Goal: Transaction & Acquisition: Purchase product/service

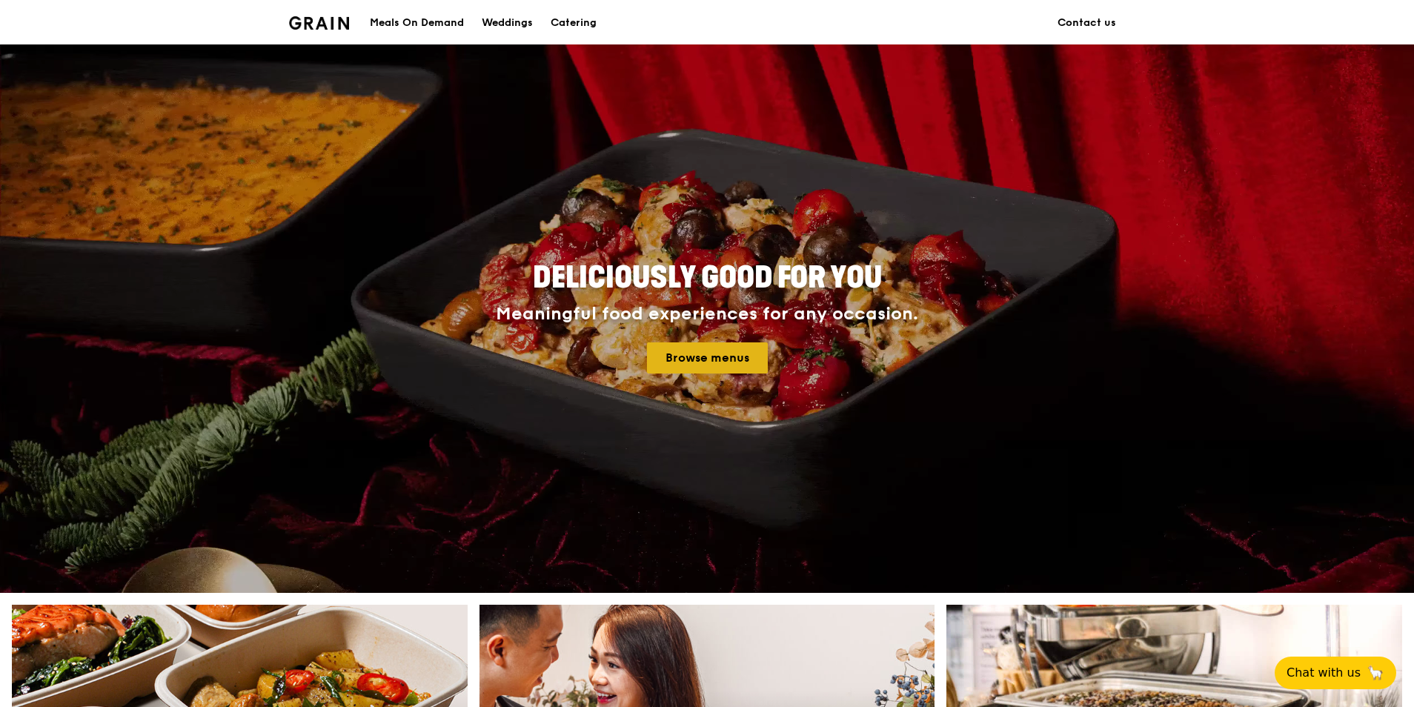
scroll to position [370, 0]
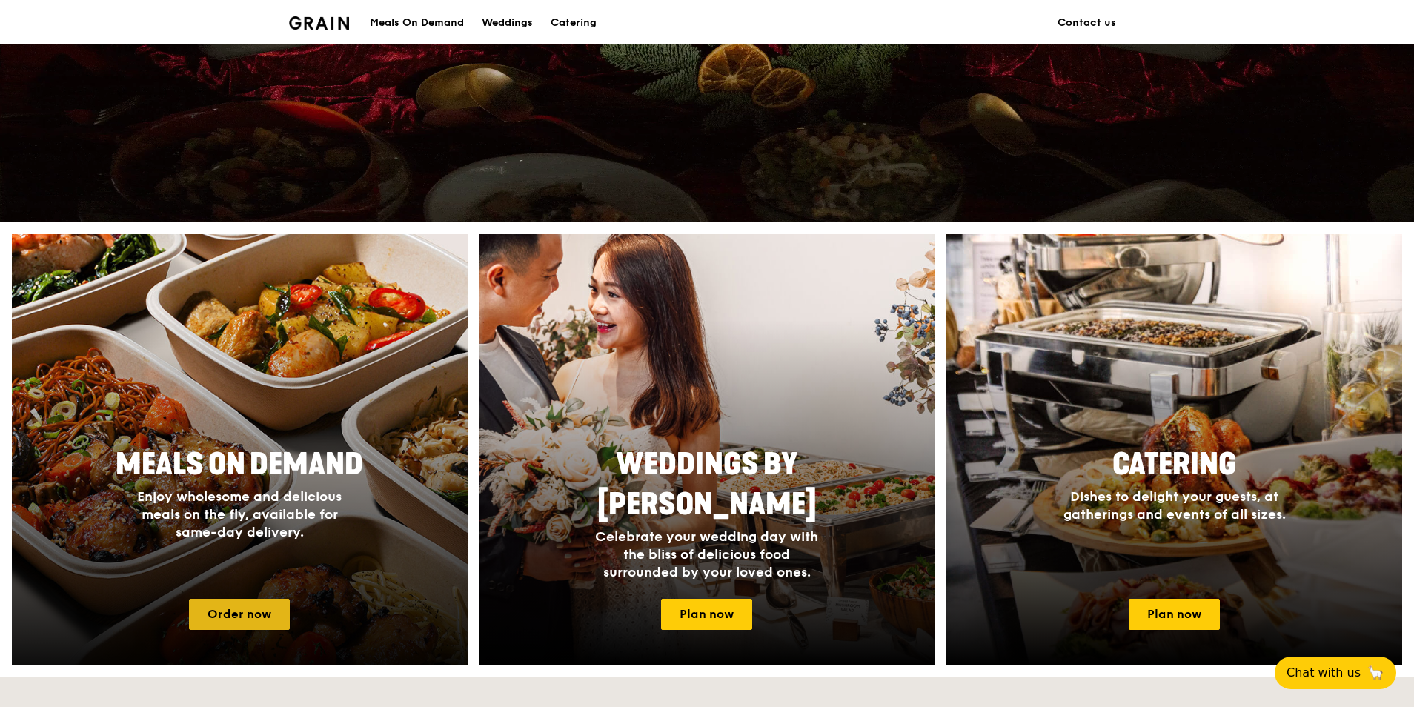
click at [202, 604] on link "Order now" at bounding box center [239, 614] width 101 height 31
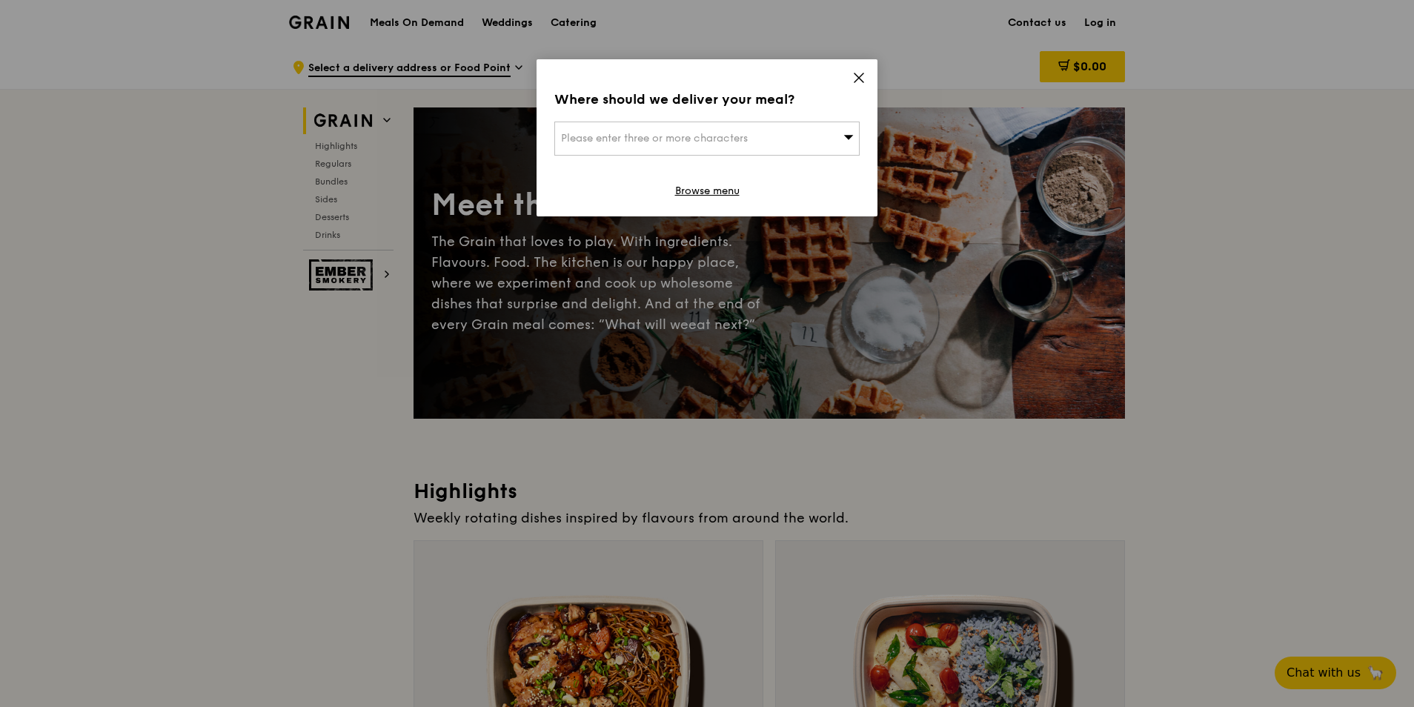
click at [763, 136] on div "Please enter three or more characters" at bounding box center [706, 139] width 305 height 34
click at [739, 133] on input "search" at bounding box center [707, 138] width 304 height 33
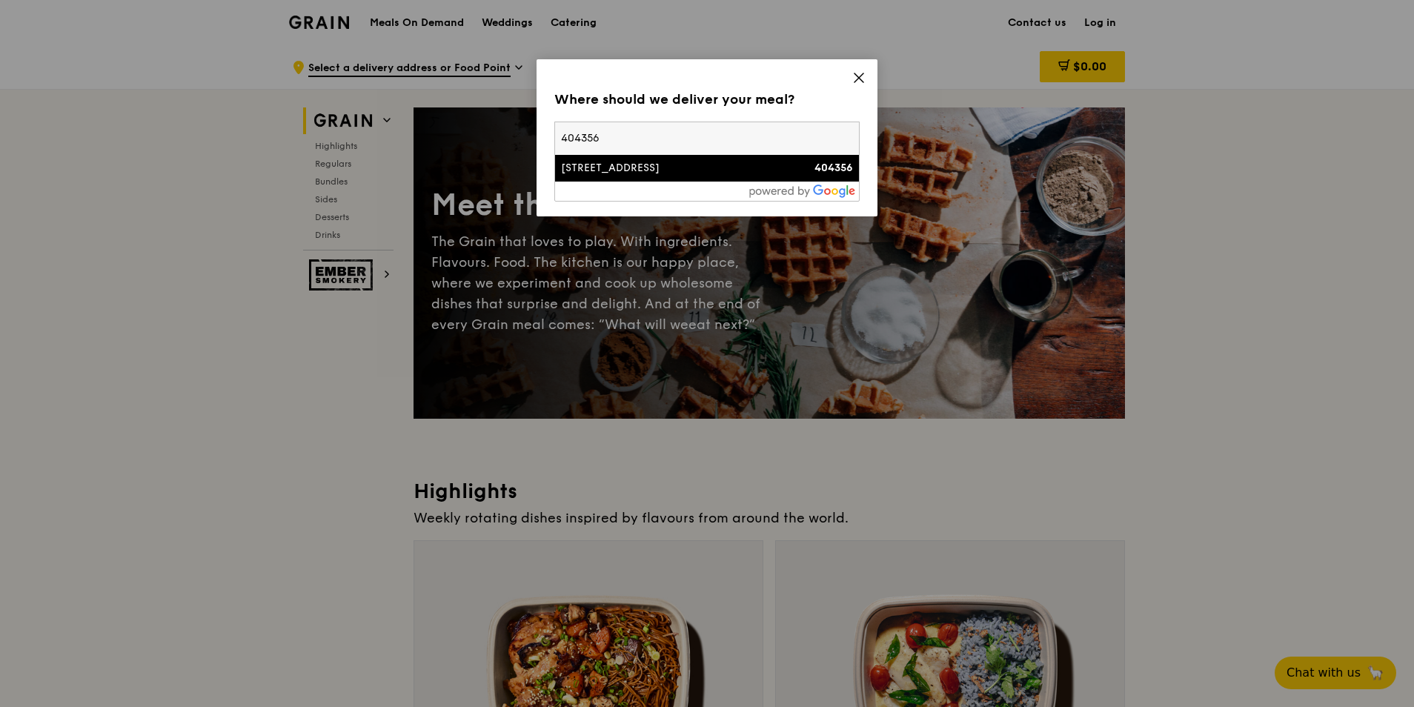
type input "404356"
click at [717, 167] on div "[STREET_ADDRESS]" at bounding box center [670, 168] width 219 height 15
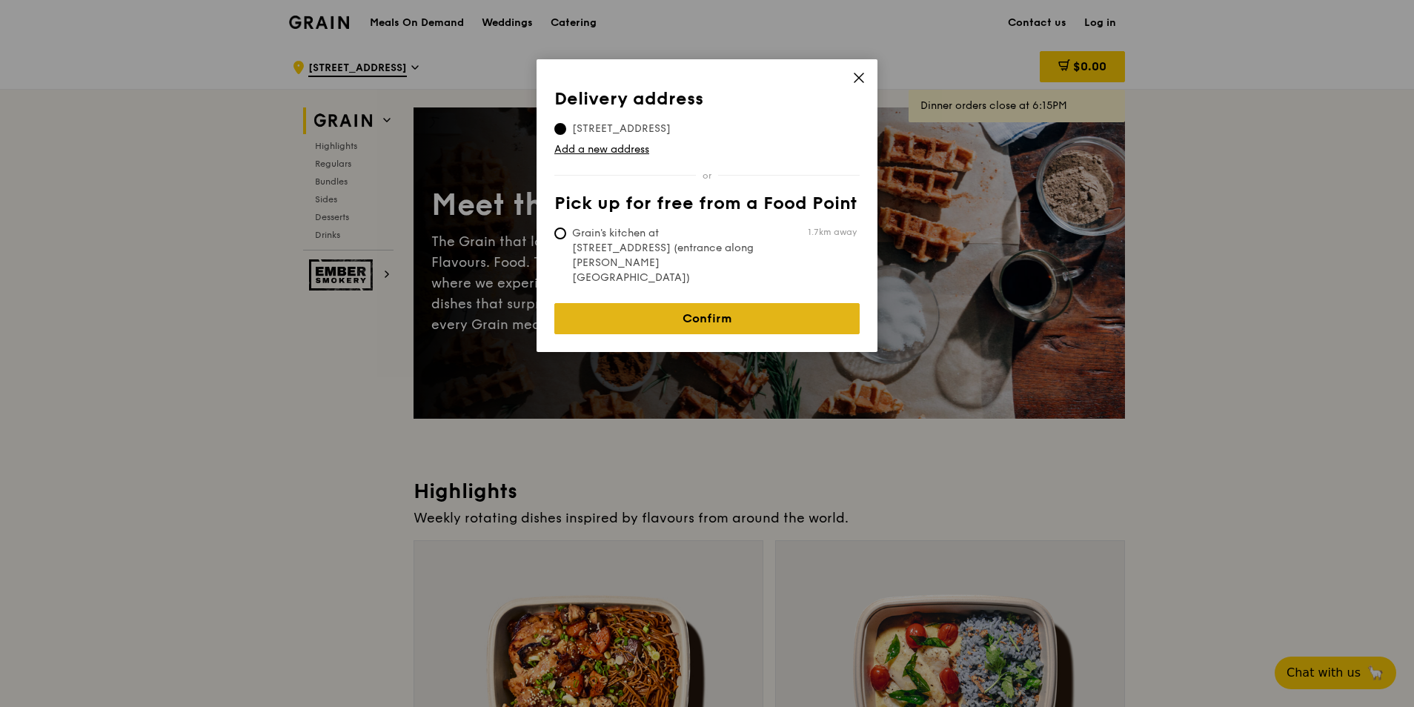
click at [668, 303] on link "Confirm" at bounding box center [706, 318] width 305 height 31
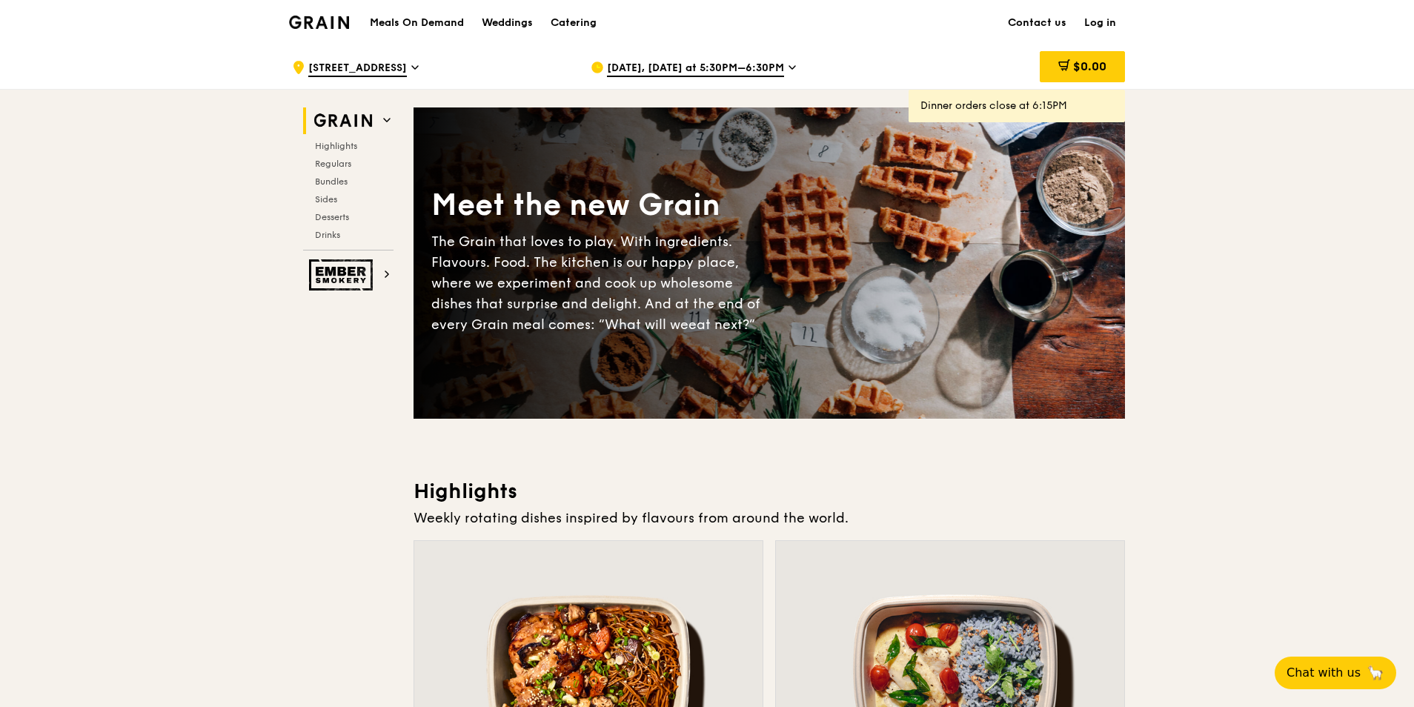
click at [738, 67] on span "[DATE], [DATE] at 5:30PM–6:30PM" at bounding box center [695, 69] width 177 height 16
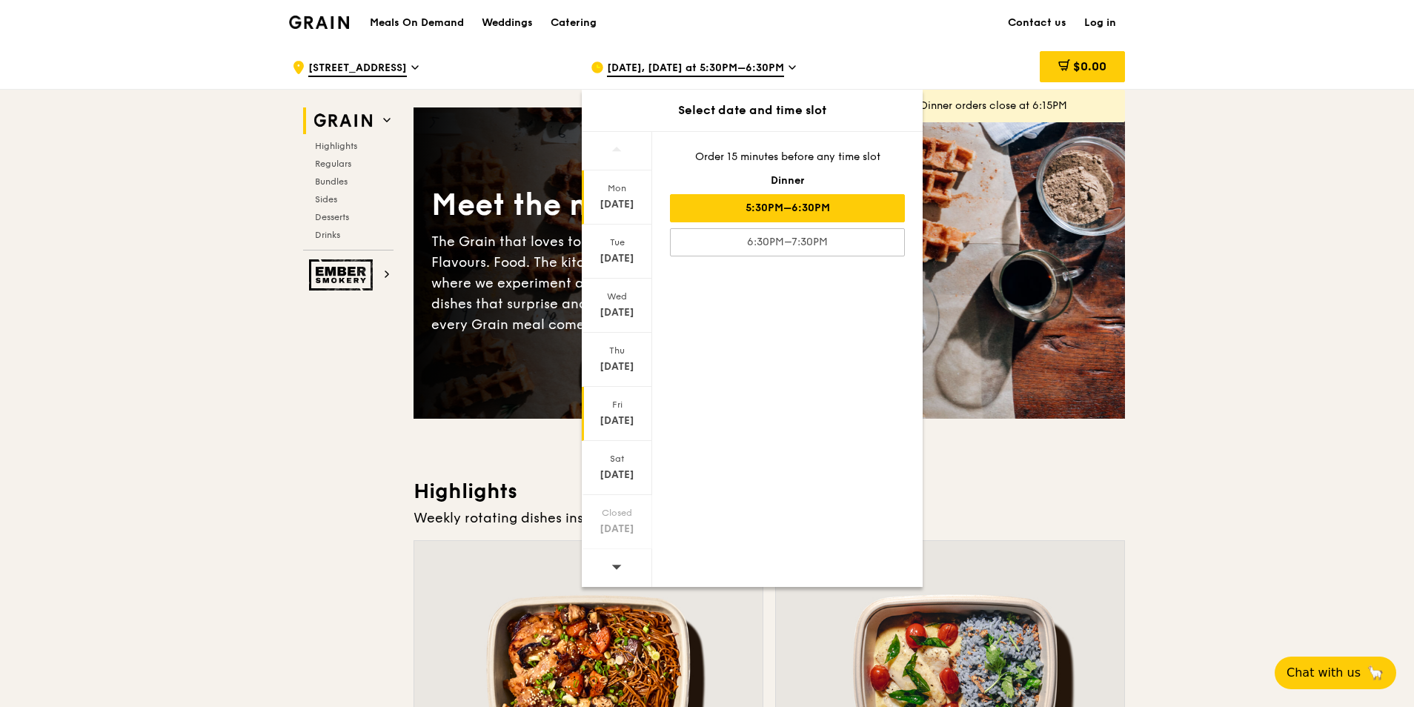
click at [628, 422] on div "[DATE]" at bounding box center [617, 420] width 66 height 15
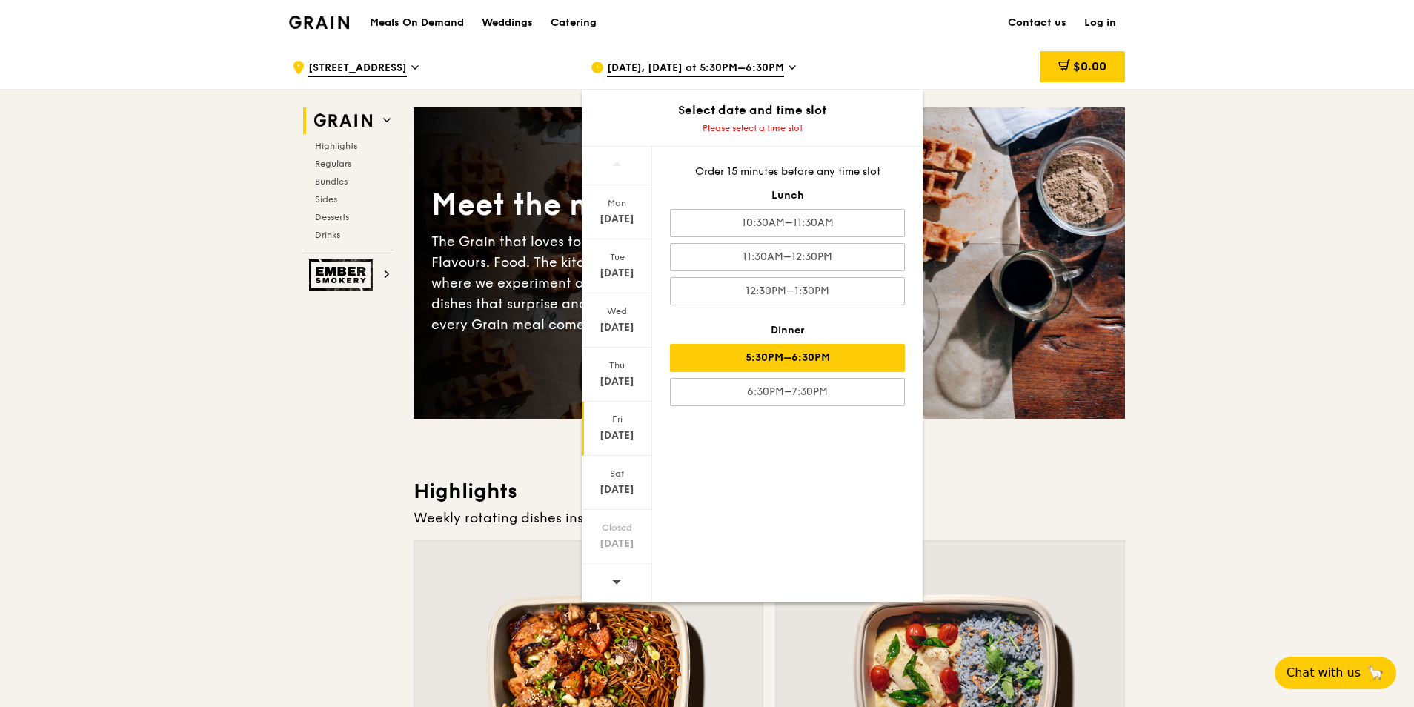
click at [846, 364] on div "5:30PM–6:30PM" at bounding box center [787, 358] width 235 height 28
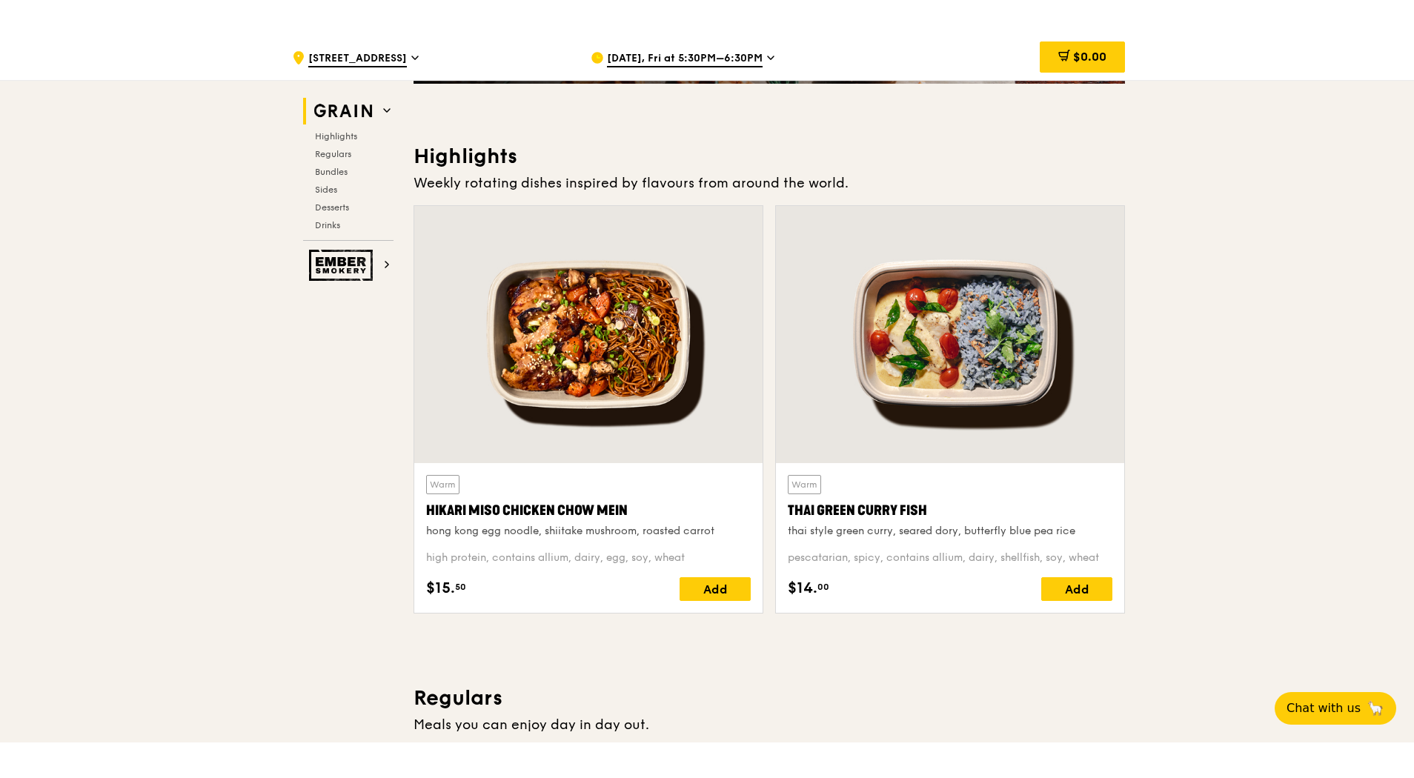
scroll to position [370, 0]
